Goal: Task Accomplishment & Management: Manage account settings

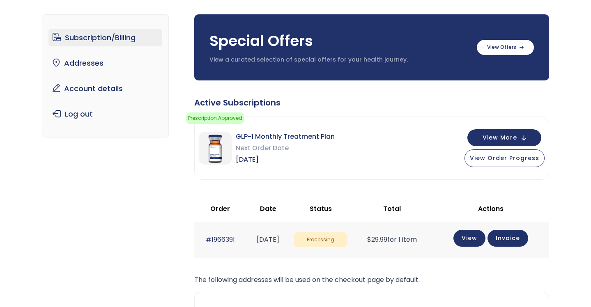
scroll to position [53, 0]
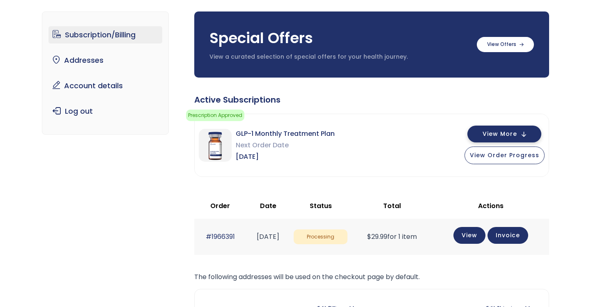
click at [481, 131] on button "View More" at bounding box center [504, 134] width 74 height 17
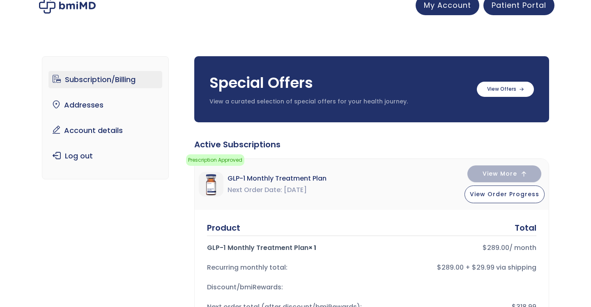
scroll to position [0, 0]
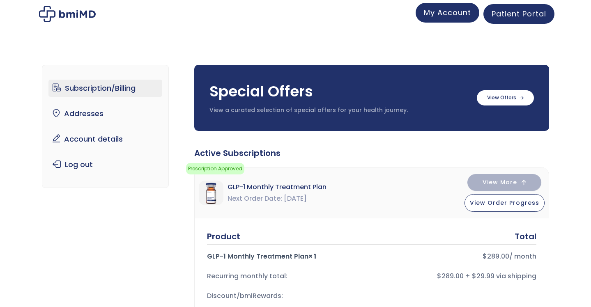
click at [442, 16] on span "My Account" at bounding box center [447, 12] width 47 height 10
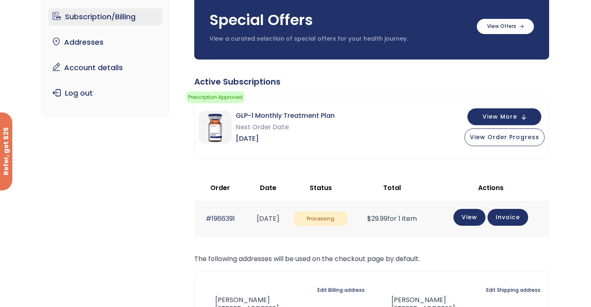
scroll to position [72, 0]
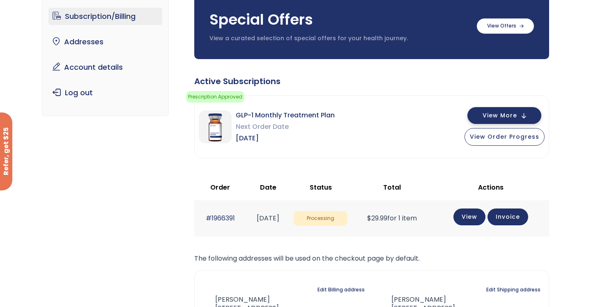
click at [495, 118] on span "View More" at bounding box center [500, 115] width 35 height 5
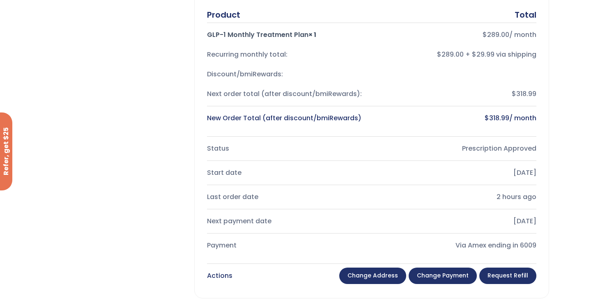
scroll to position [227, 0]
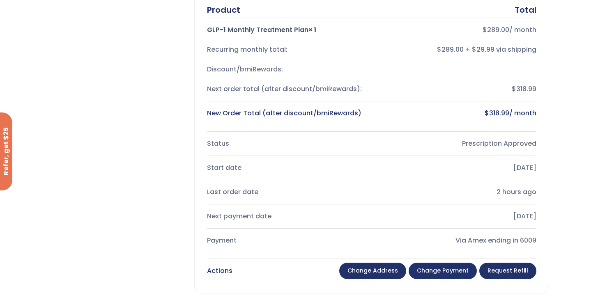
click at [460, 273] on link "Change payment" at bounding box center [443, 271] width 68 height 16
